Goal: Navigation & Orientation: Find specific page/section

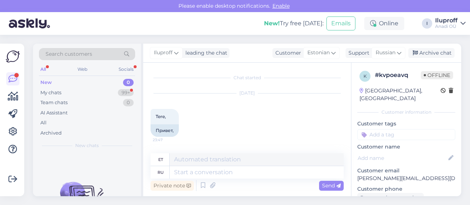
scroll to position [181, 0]
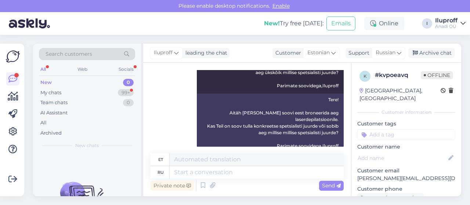
click at [47, 83] on div "New" at bounding box center [45, 82] width 11 height 7
click at [57, 90] on div "My chats" at bounding box center [50, 92] width 21 height 7
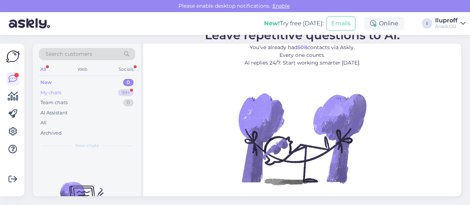
click at [51, 92] on div "My chats" at bounding box center [50, 92] width 21 height 7
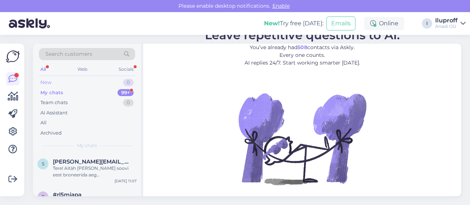
click at [48, 82] on div "New" at bounding box center [45, 82] width 11 height 7
